Goal: Complete application form

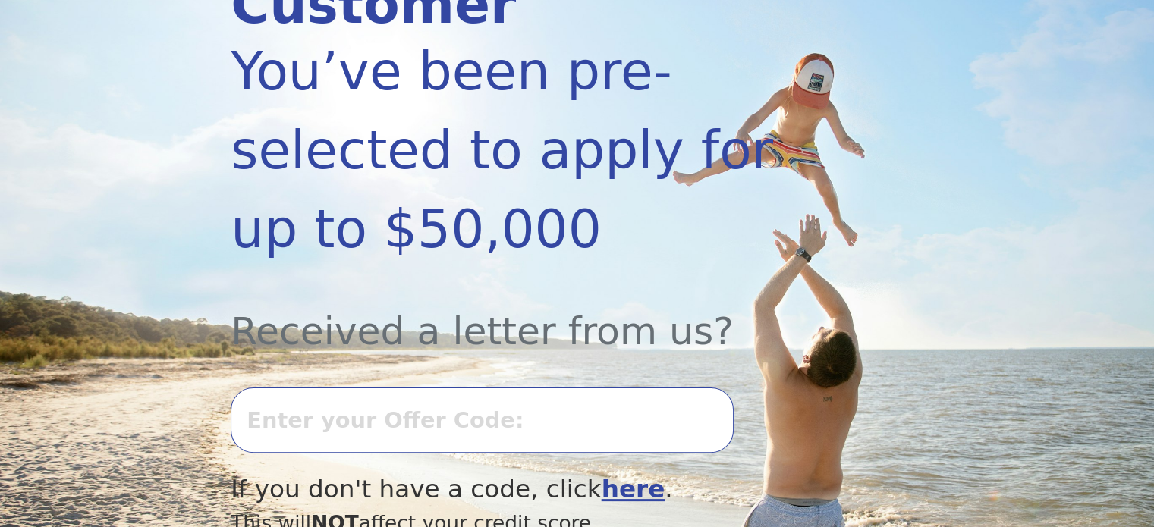
scroll to position [307, 0]
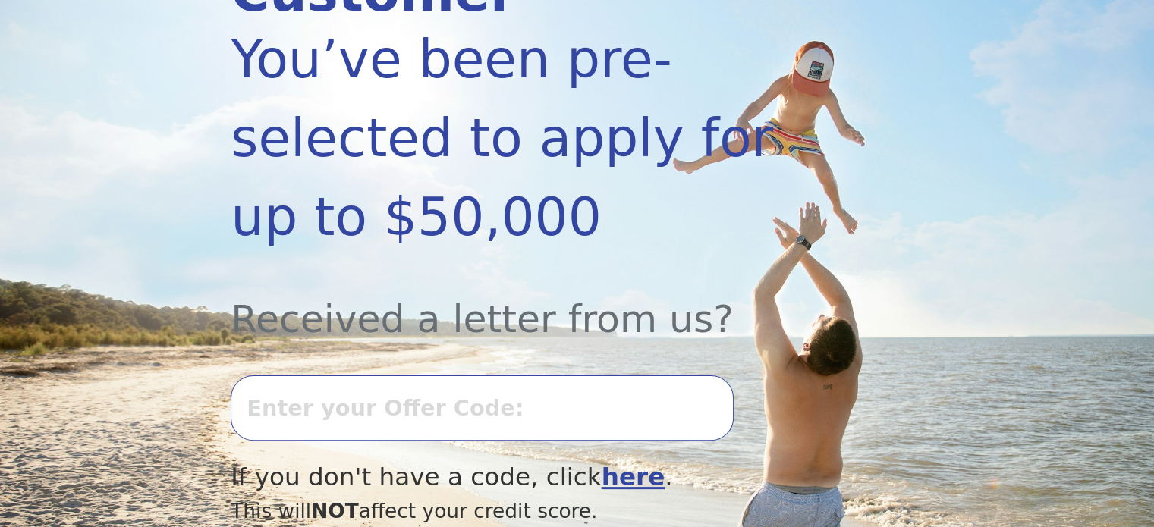
click at [612, 376] on input "text" at bounding box center [482, 408] width 502 height 65
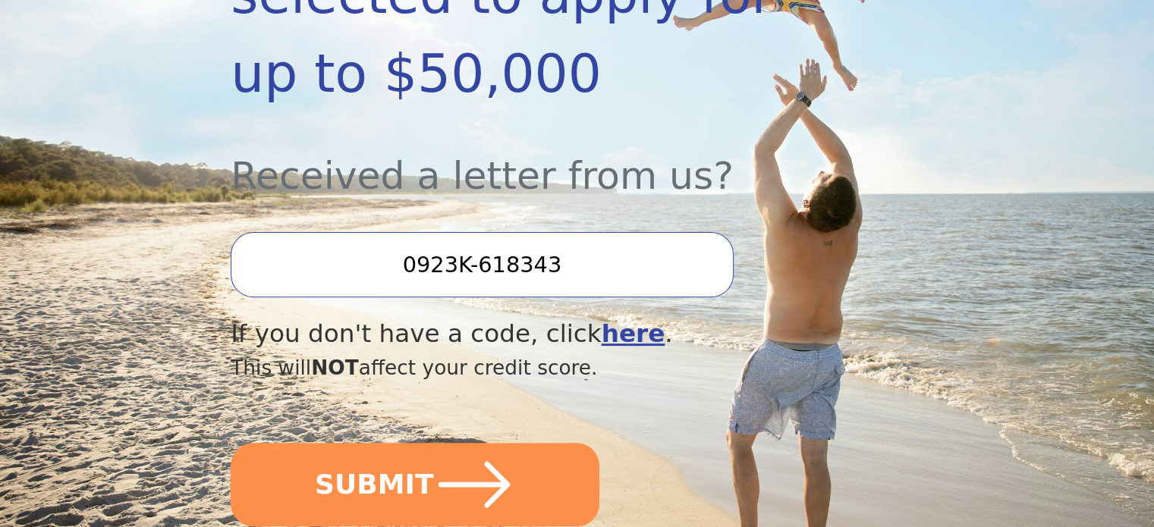
scroll to position [461, 0]
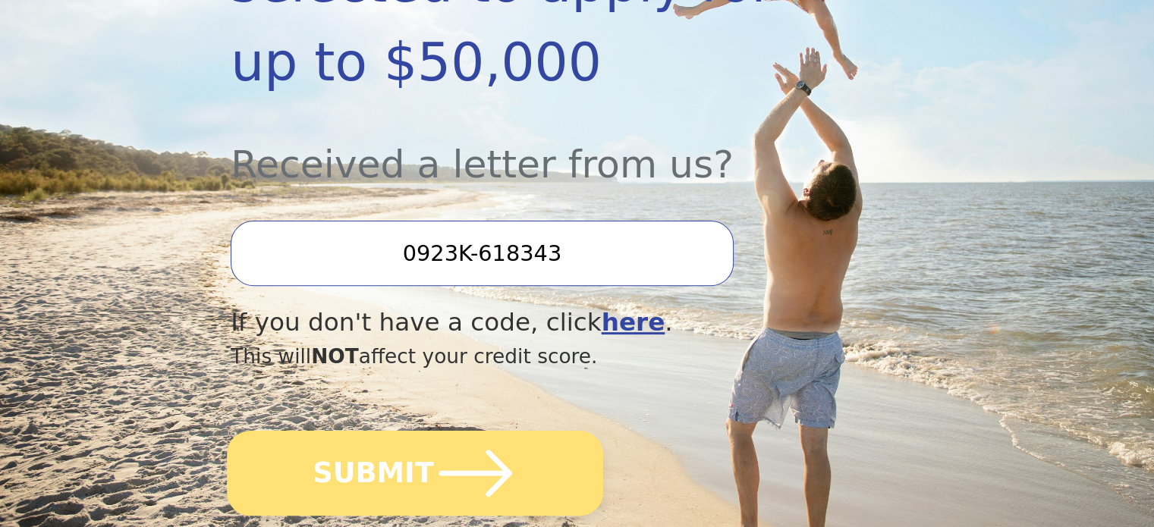
type input "0923K-618343"
click at [499, 432] on icon "submit" at bounding box center [475, 473] width 83 height 83
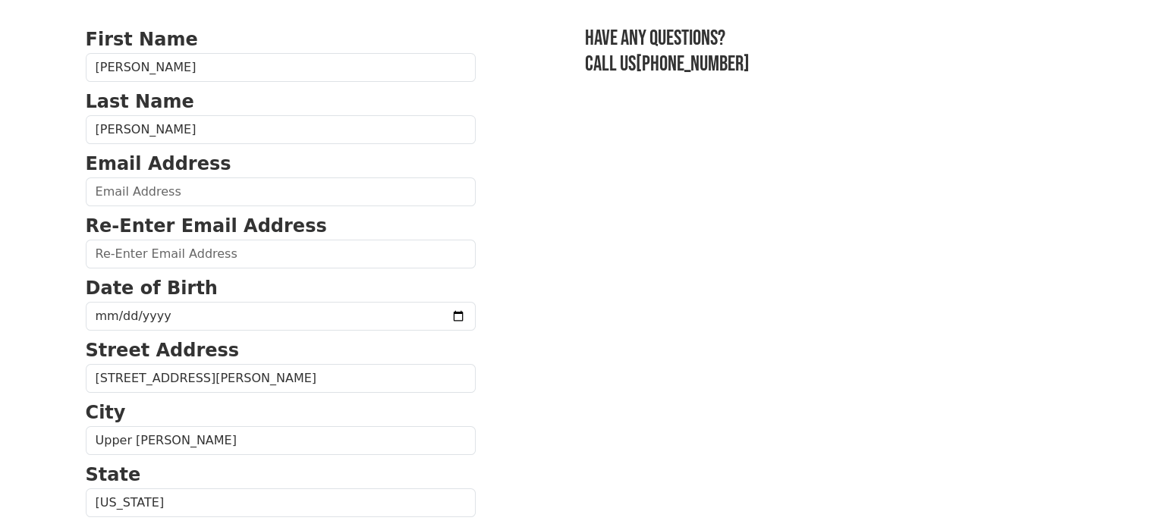
scroll to position [109, 0]
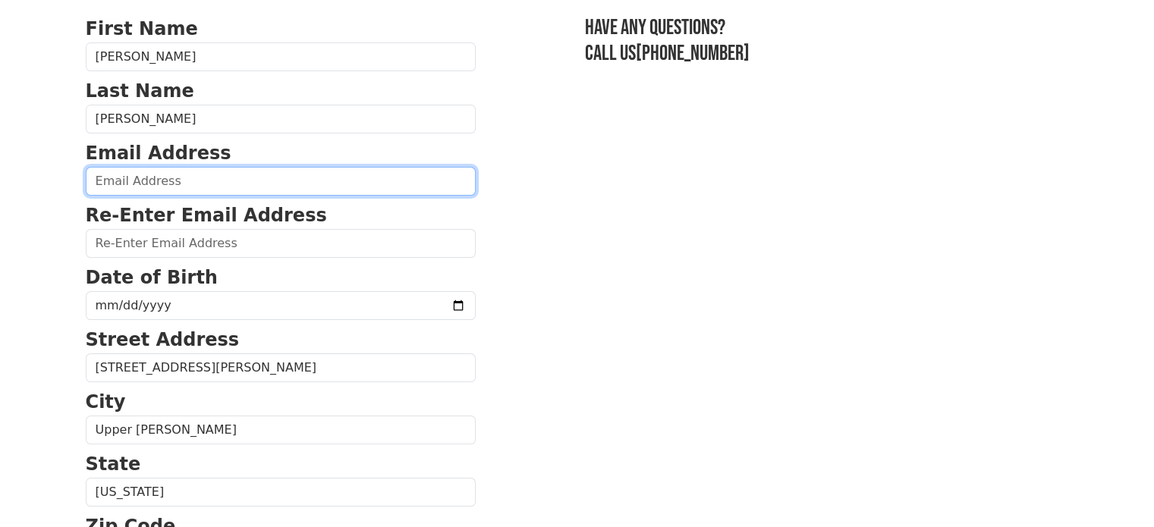
click at [219, 183] on input "email" at bounding box center [281, 181] width 390 height 29
type input "godfreyjrevans@gmail.com"
type input "(267) 444-8644"
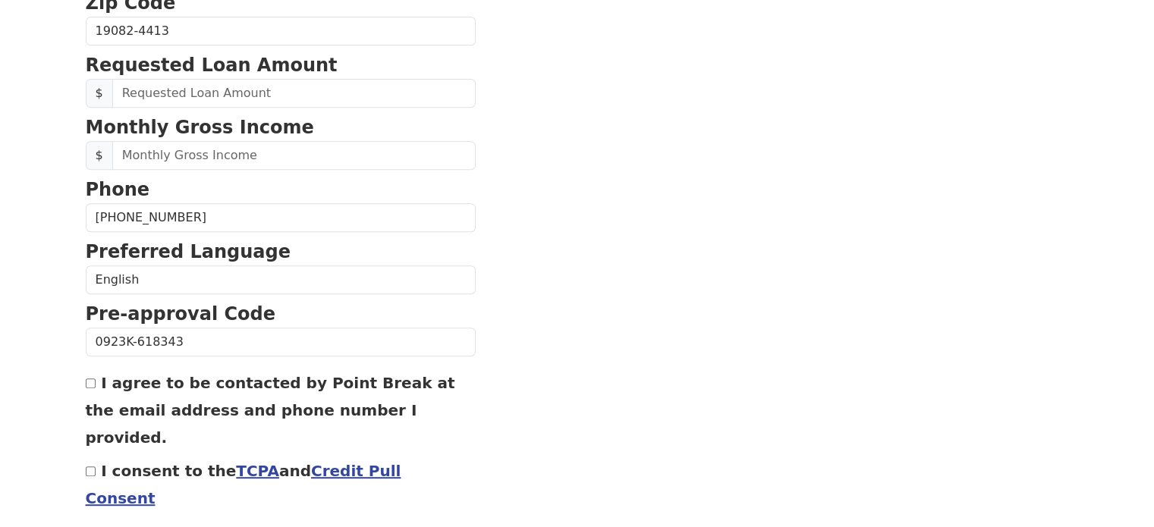
scroll to position [637, 0]
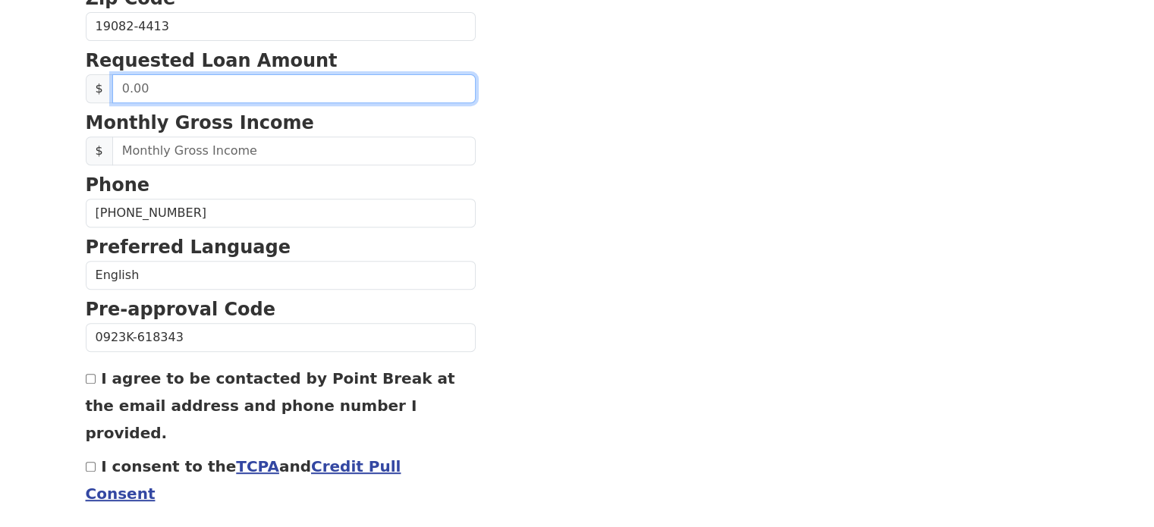
click at [328, 83] on input "text" at bounding box center [293, 88] width 363 height 29
type input "20,000.00"
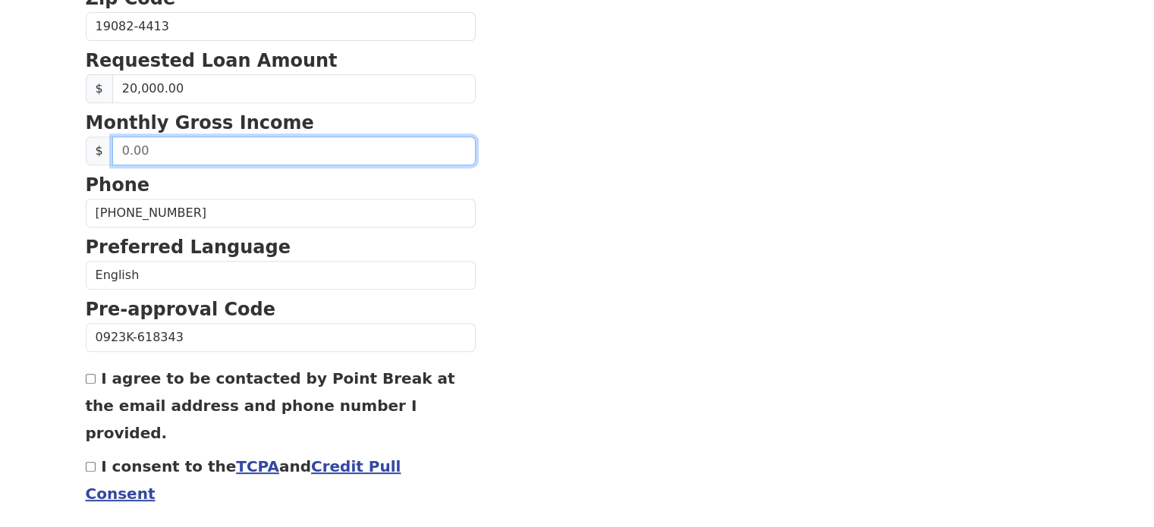
click at [324, 142] on input "text" at bounding box center [293, 151] width 363 height 29
type input "5,000.00"
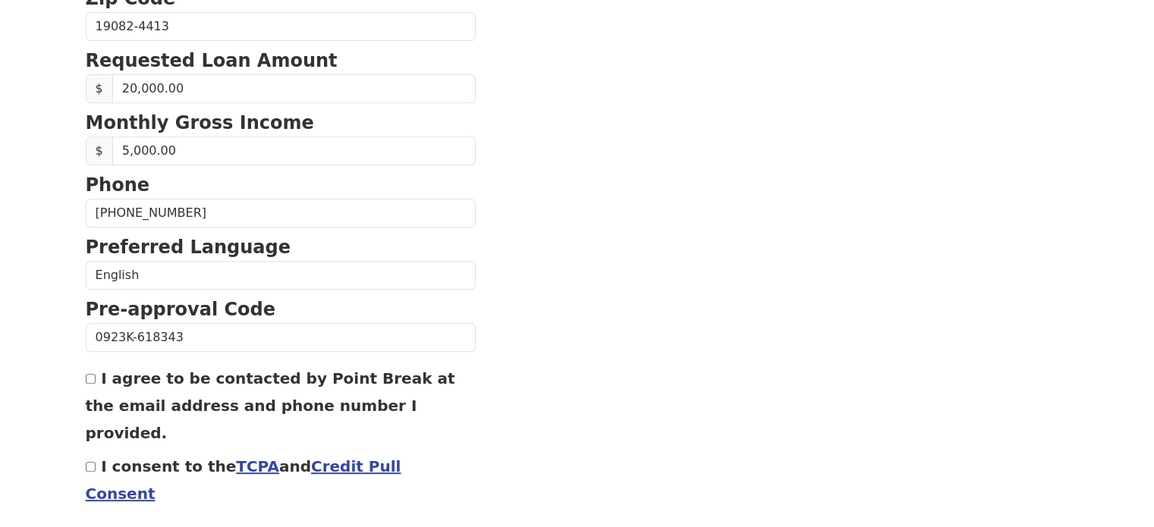
click at [90, 375] on input "I agree to be contacted by Point Break at the email address and phone number I …" at bounding box center [91, 379] width 10 height 10
checkbox input "true"
click at [89, 462] on input "I consent to the TCPA and Credit Pull Consent" at bounding box center [91, 467] width 10 height 10
checkbox input "true"
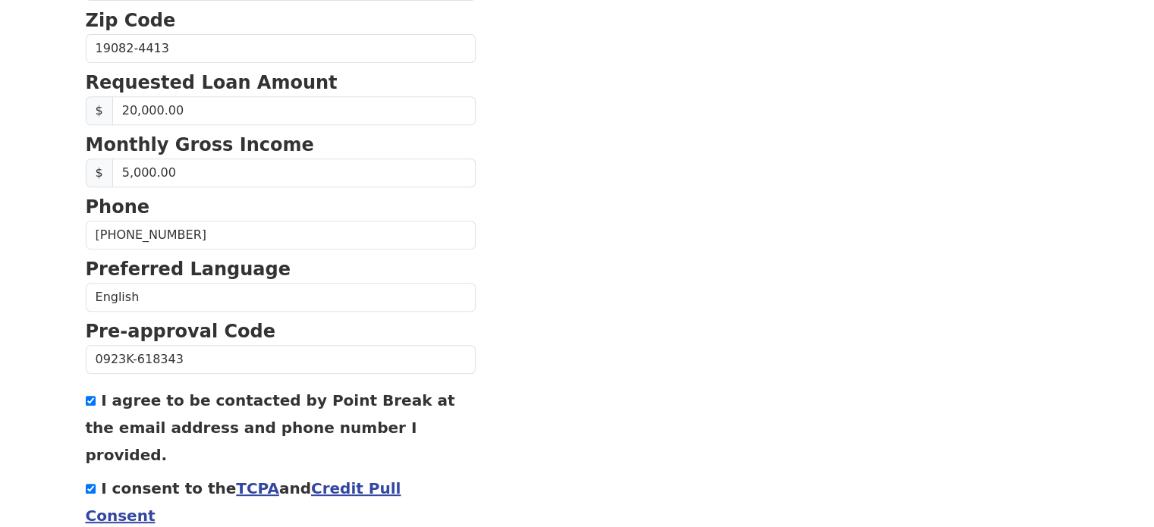
scroll to position [659, 0]
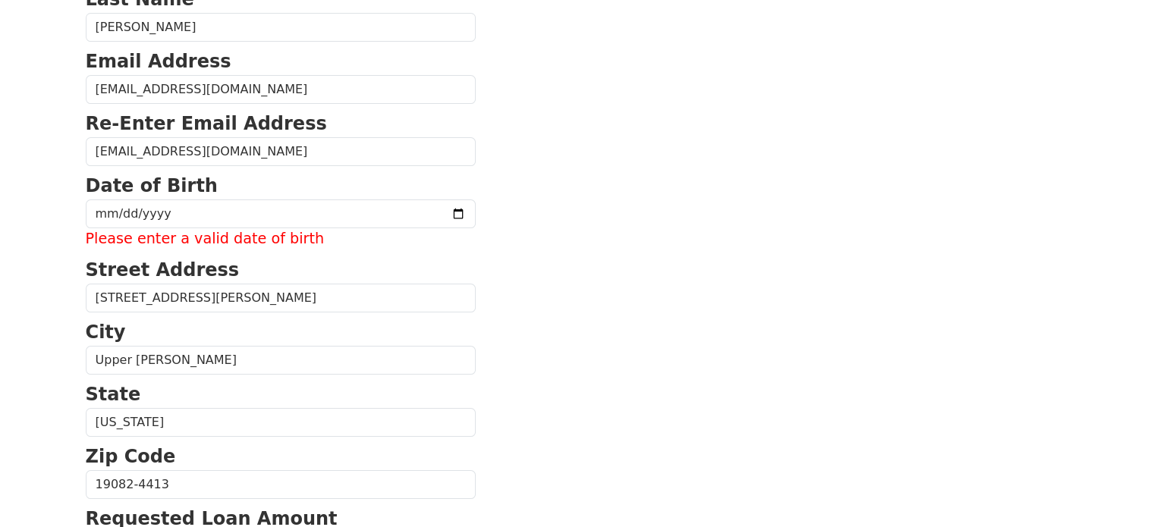
scroll to position [220, 0]
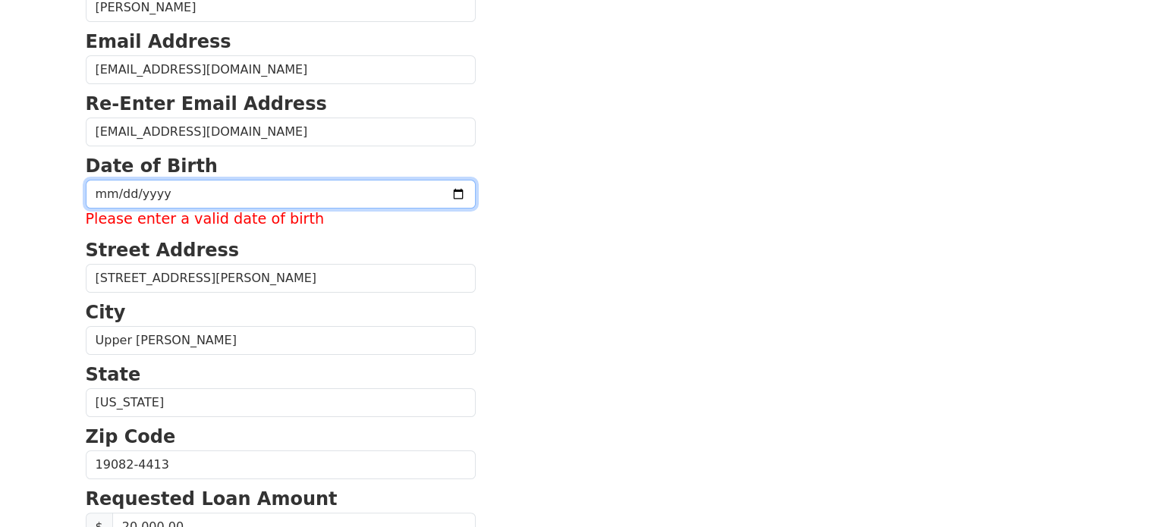
click at [319, 200] on input "date" at bounding box center [281, 194] width 390 height 29
type input "1999-10-02"
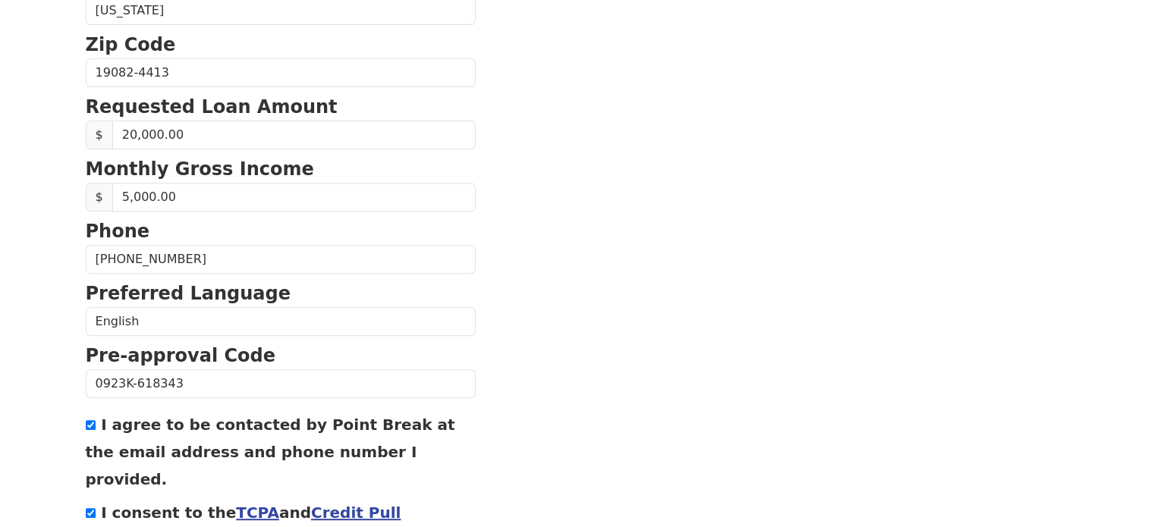
scroll to position [675, 0]
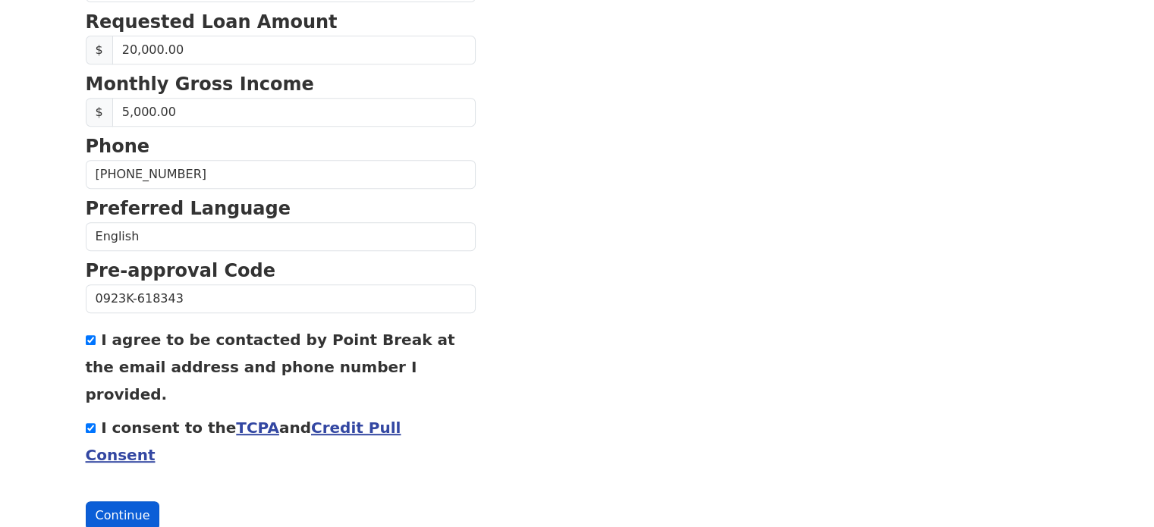
click at [115, 502] on button "Continue" at bounding box center [123, 516] width 74 height 29
